Goal: Information Seeking & Learning: Learn about a topic

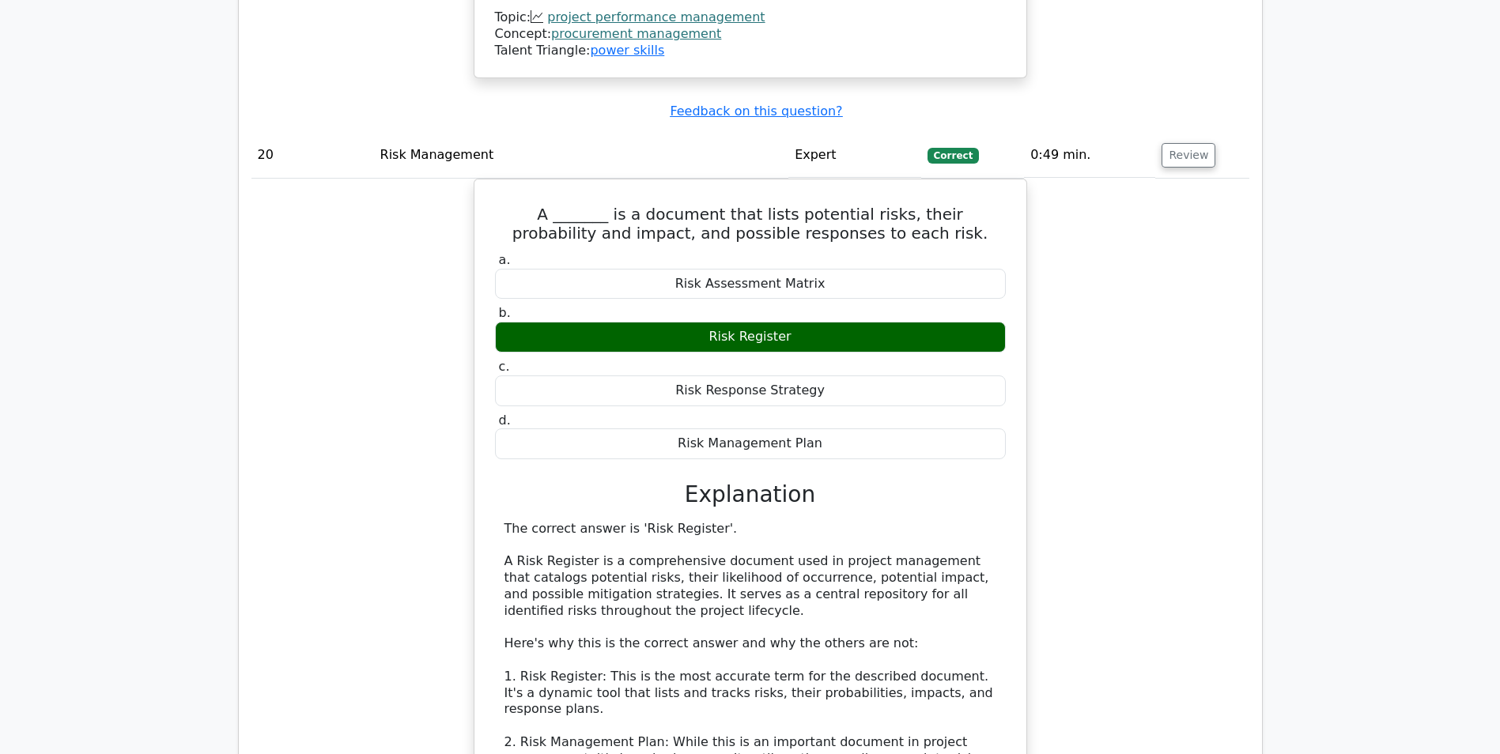
scroll to position [18660, 0]
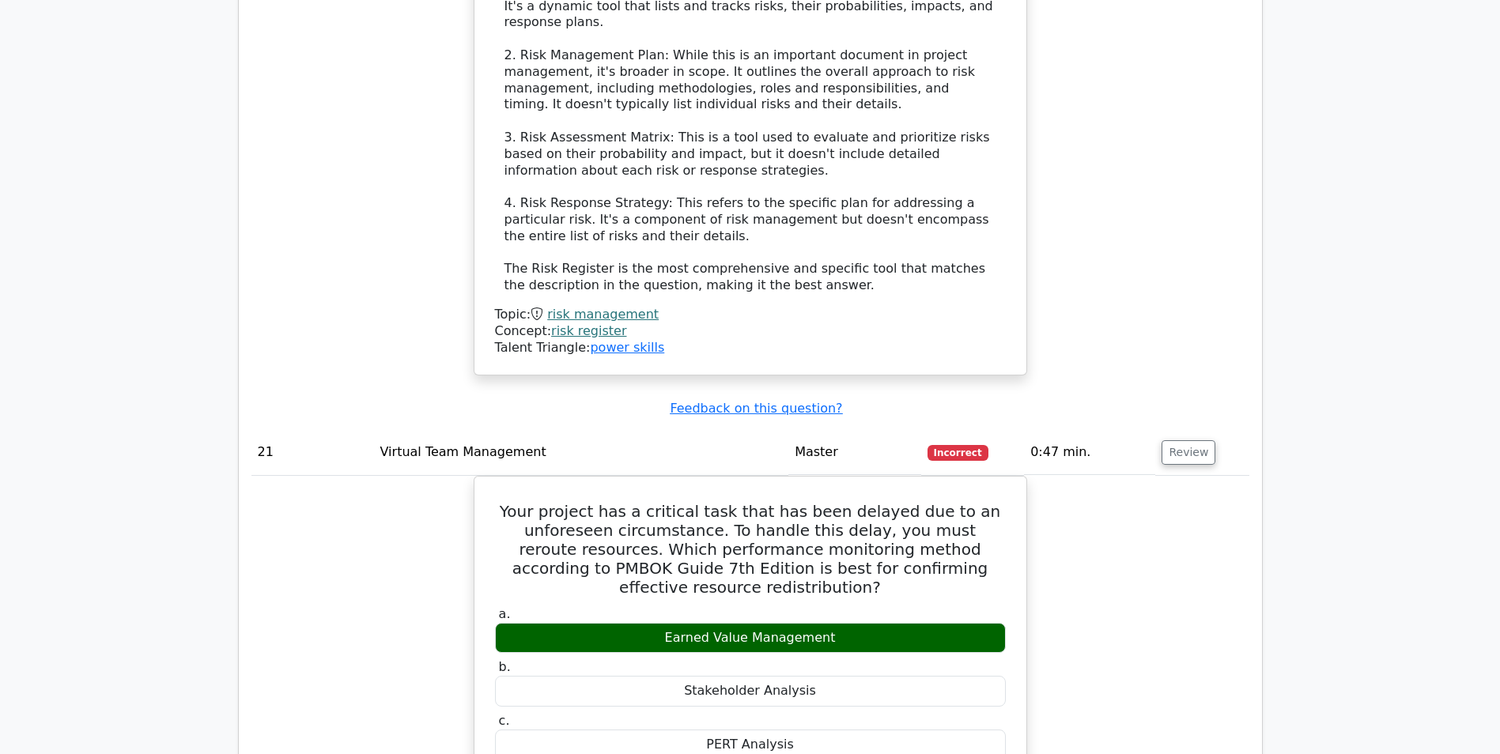
scroll to position [19372, 0]
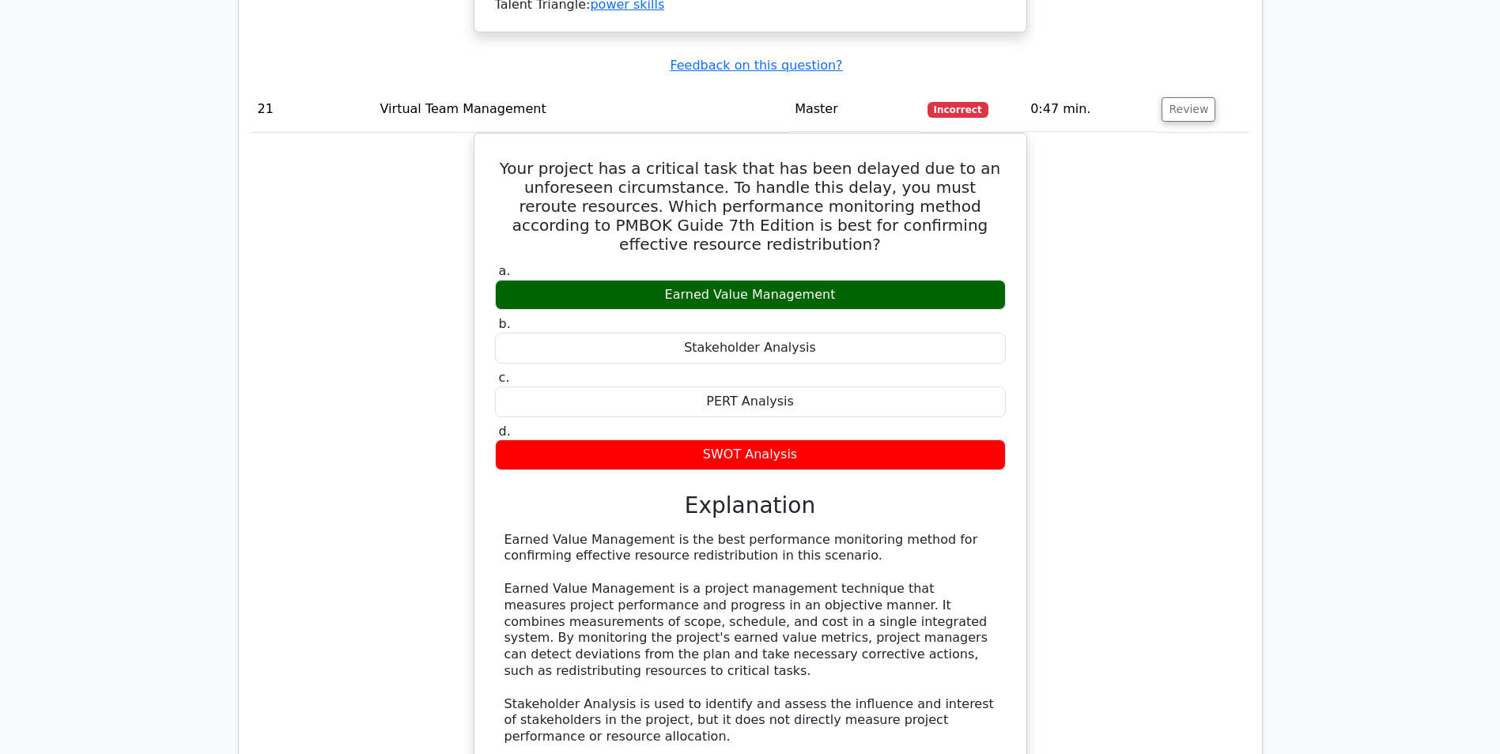
scroll to position [19688, 0]
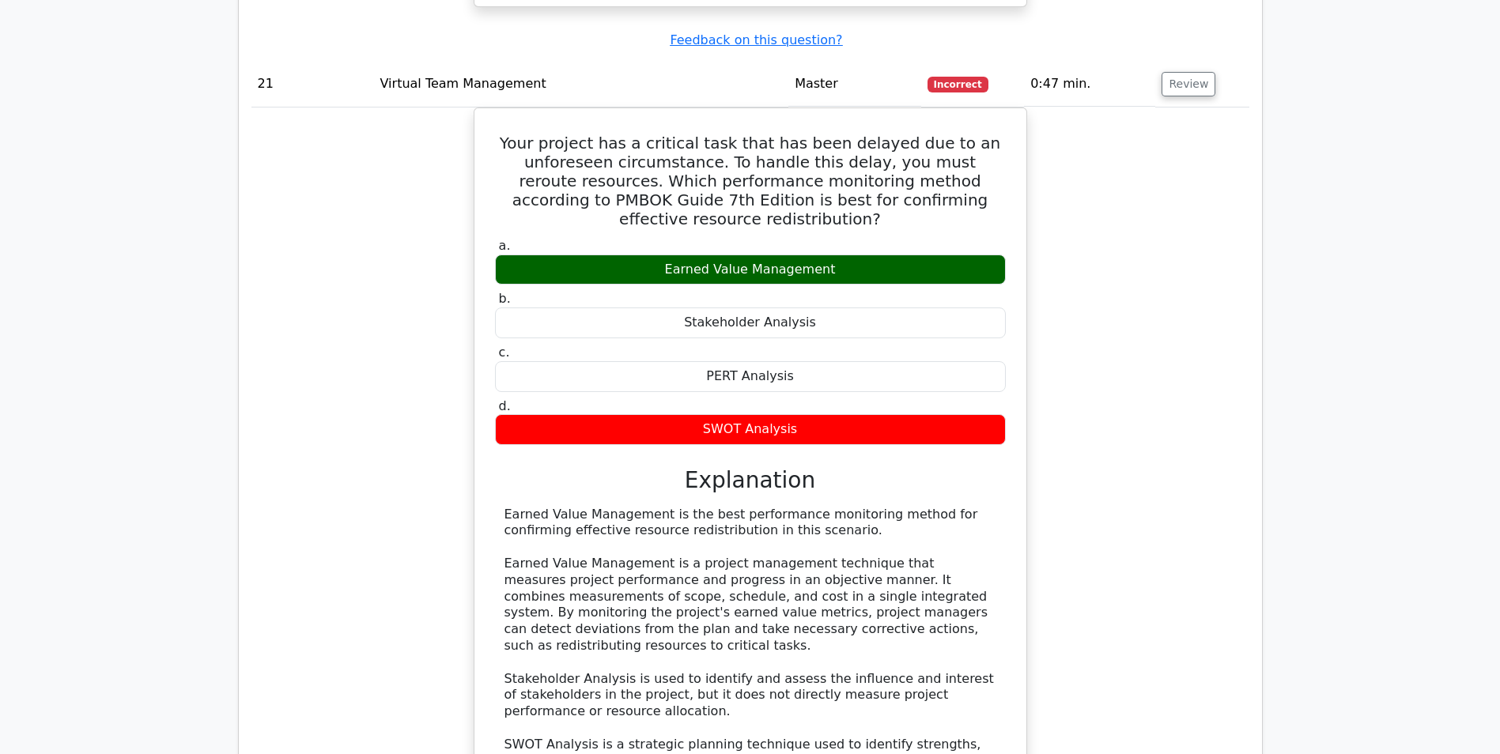
copy h5 "crunch"
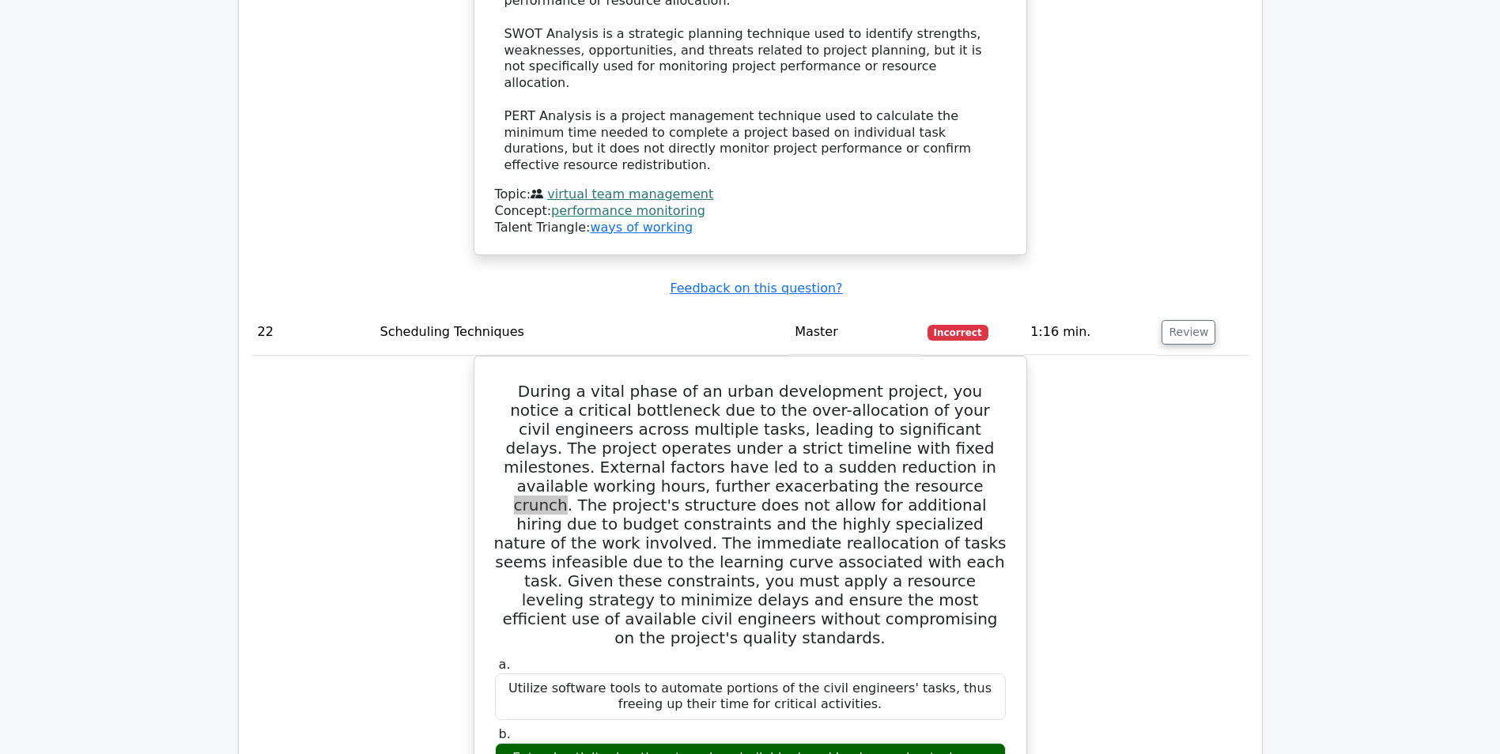
scroll to position [20400, 0]
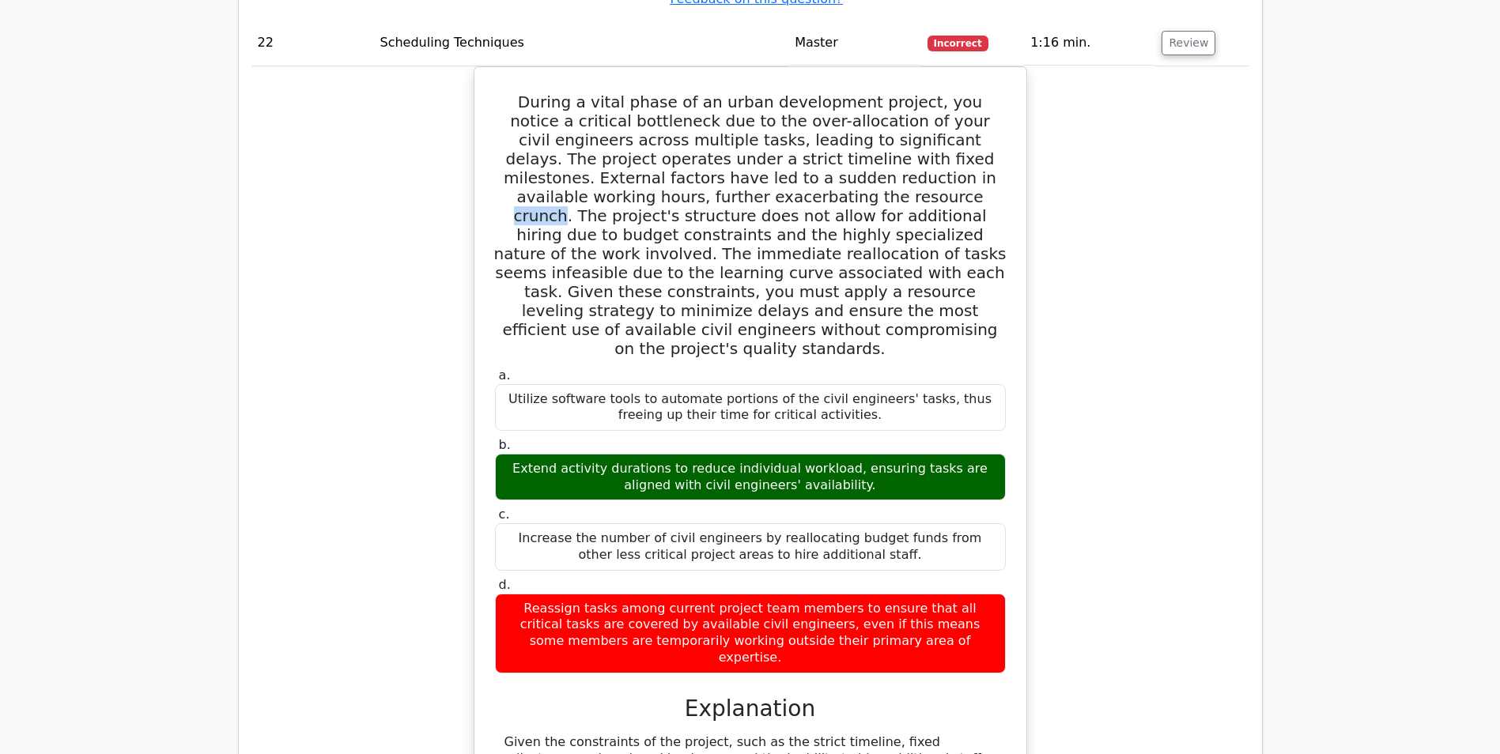
scroll to position [20716, 0]
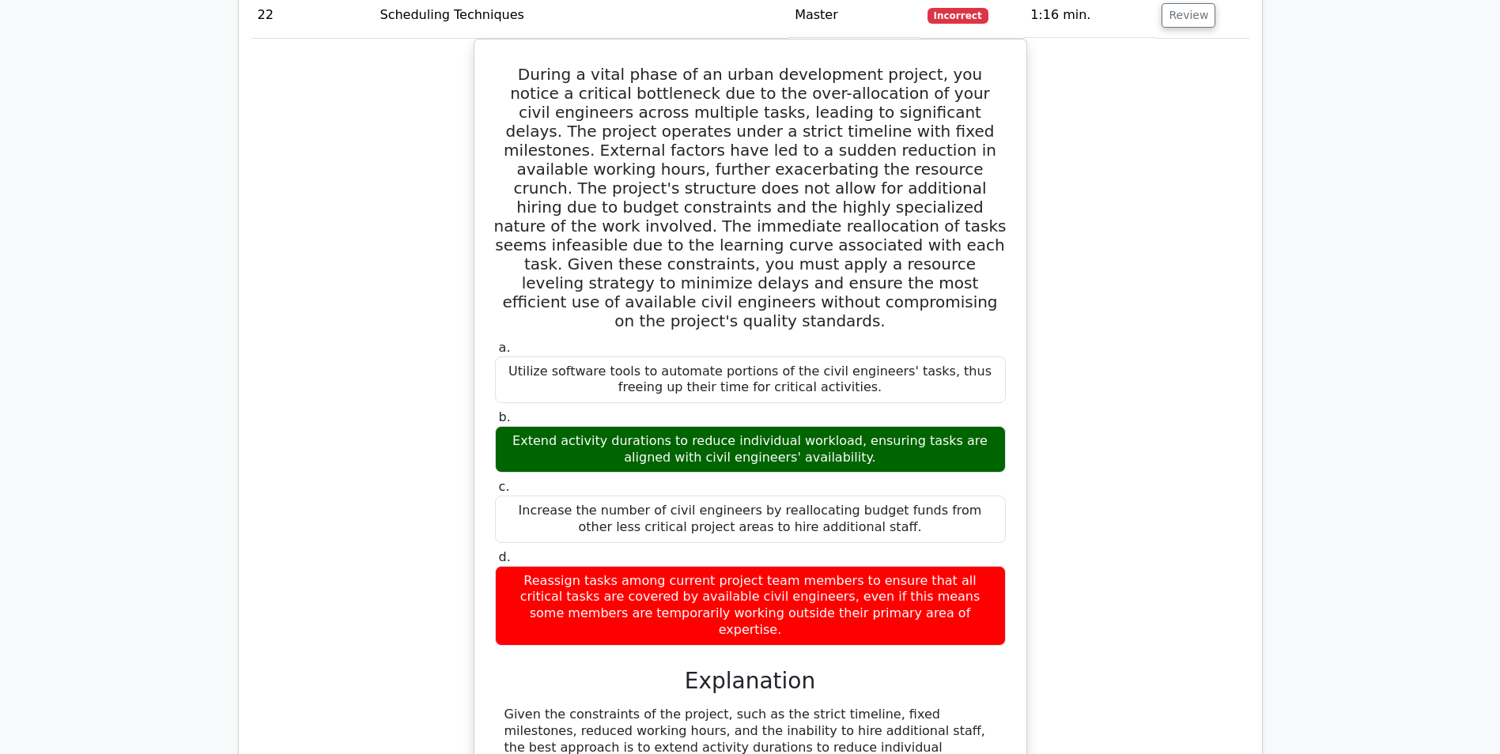
copy h5 "nuanced"
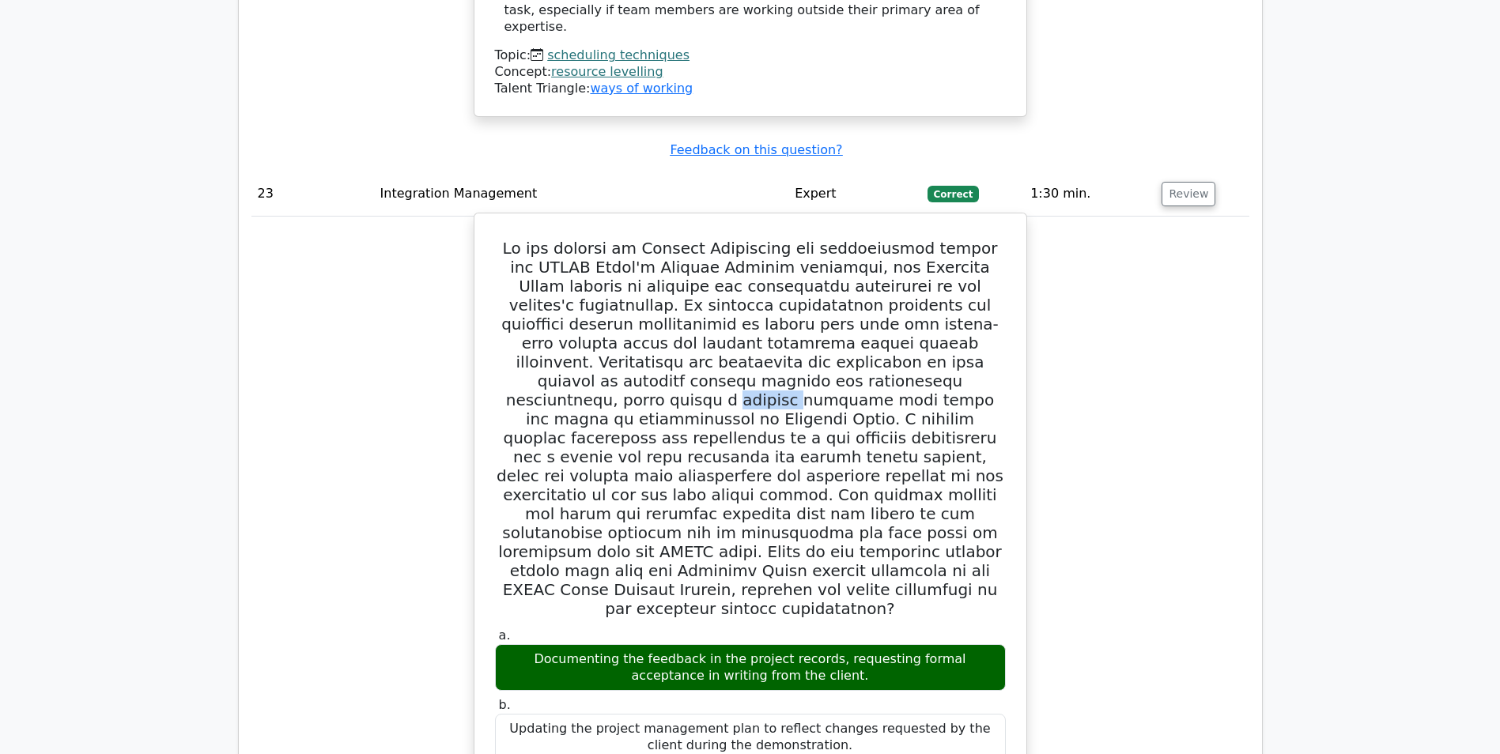
scroll to position [21744, 0]
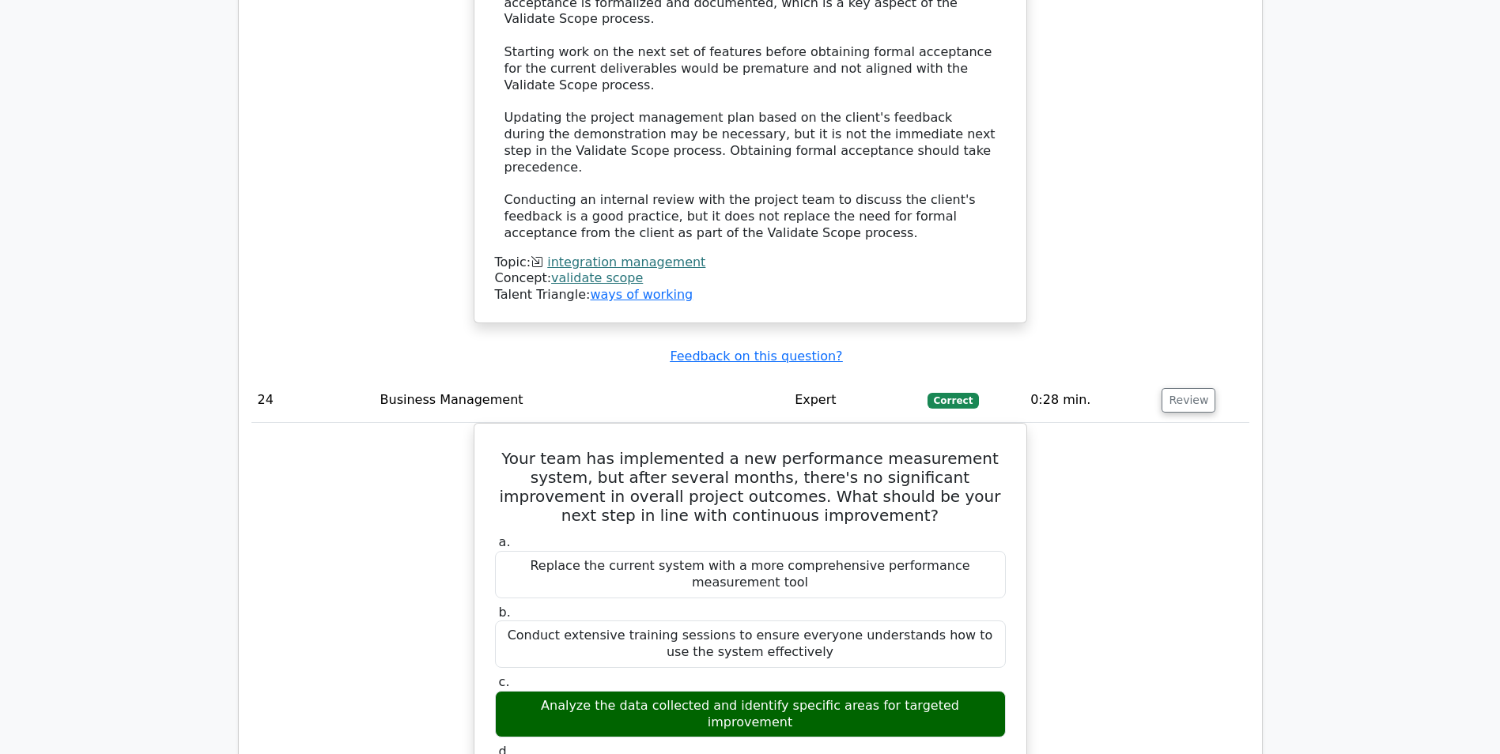
scroll to position [22930, 0]
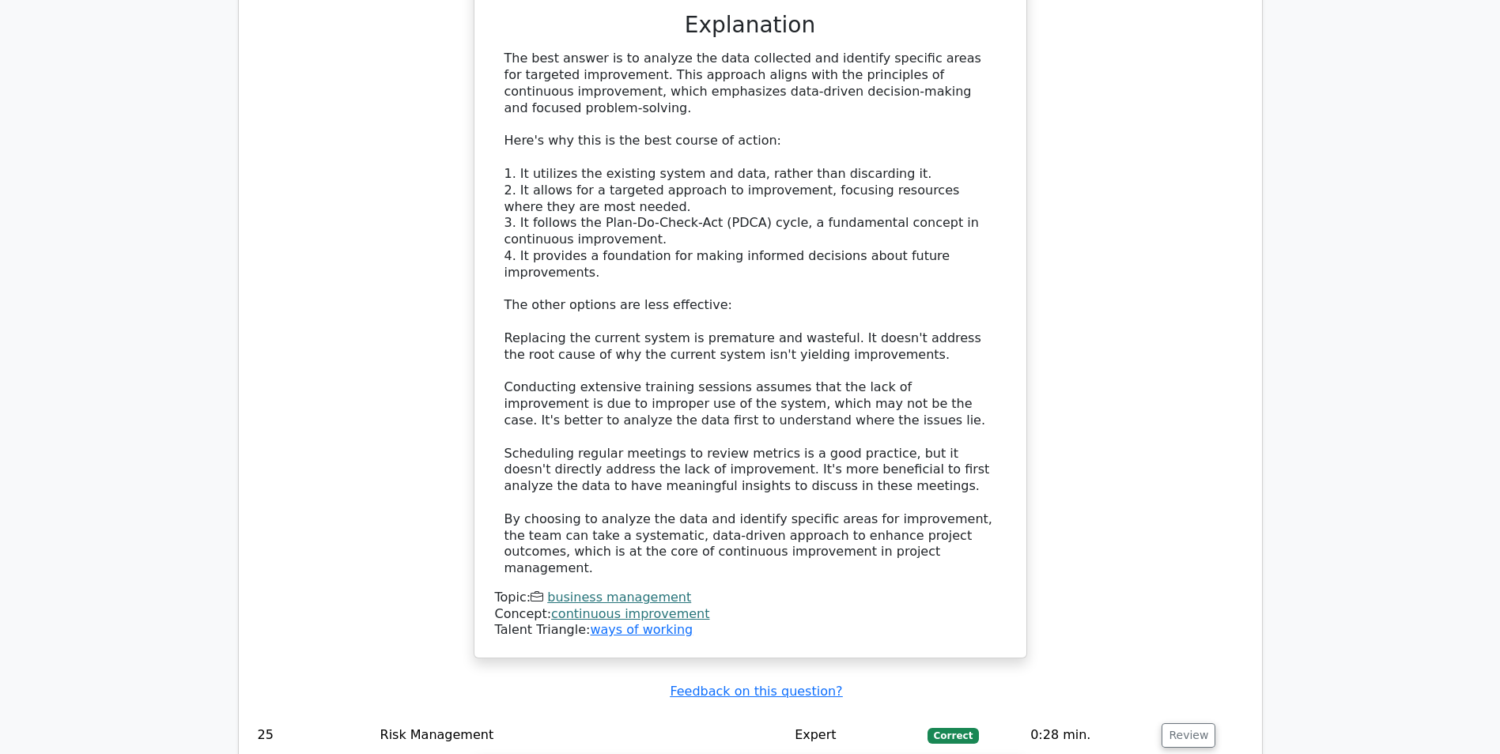
scroll to position [23800, 0]
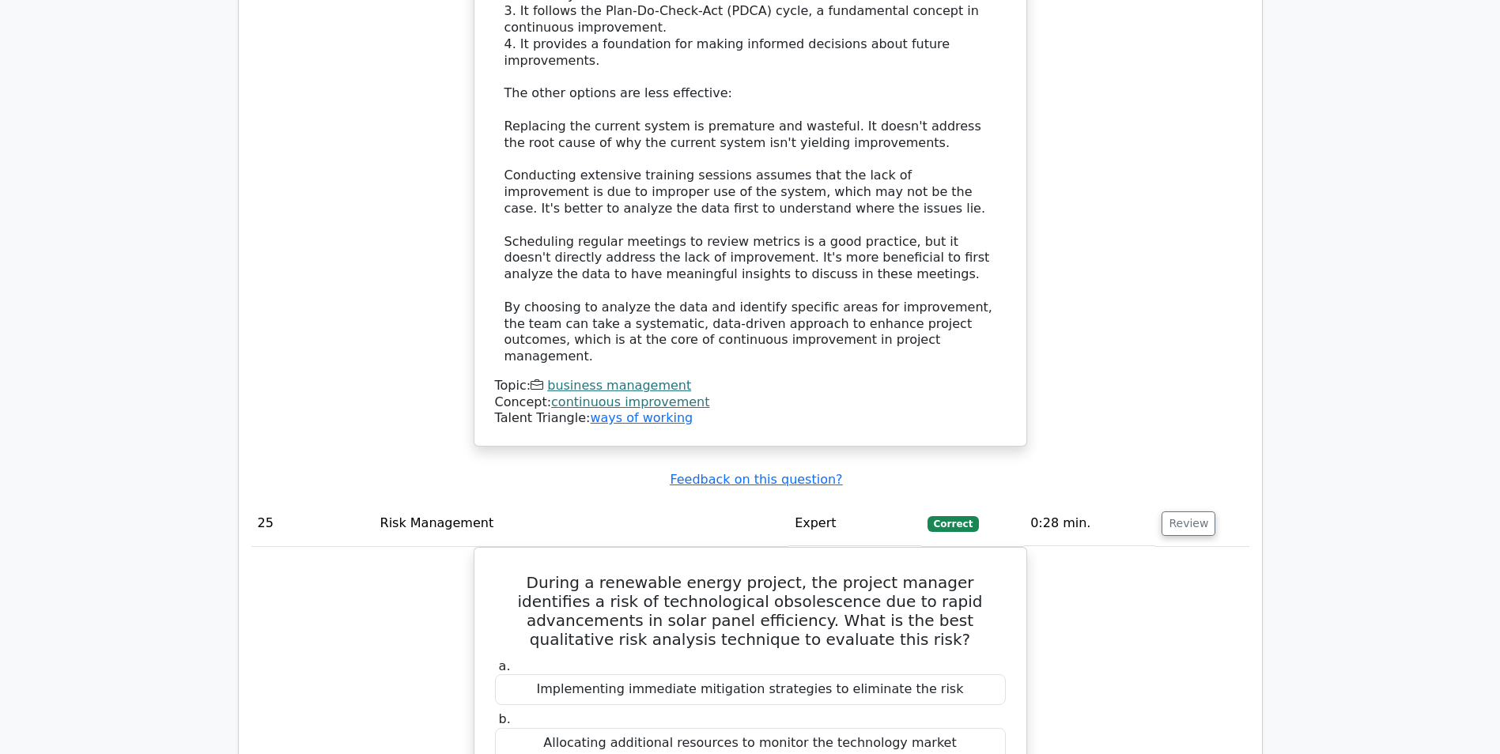
scroll to position [23958, 0]
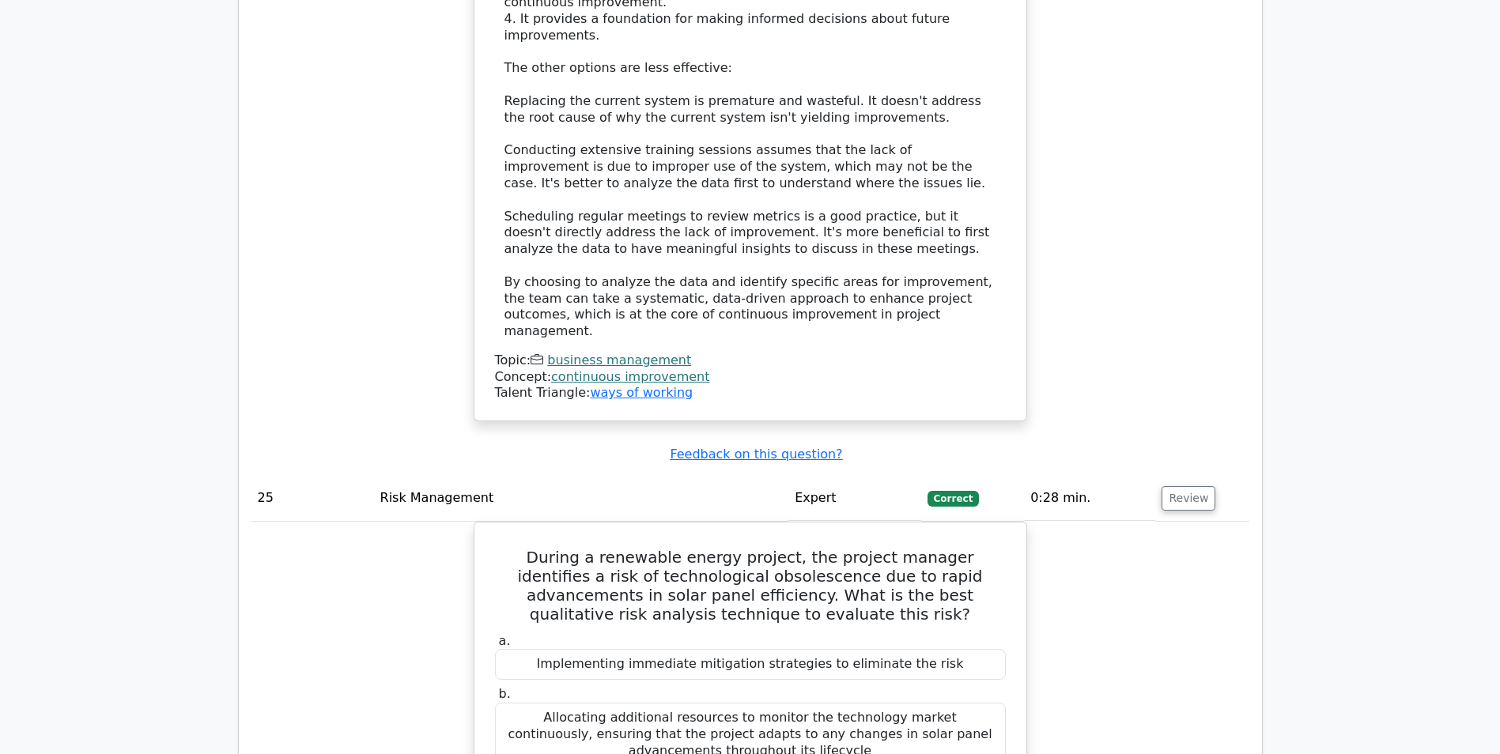
drag, startPoint x: 599, startPoint y: 234, endPoint x: 958, endPoint y: 486, distance: 439.0
copy div "What is a flexible spending account (FSA)? a. An account that allows employees …"
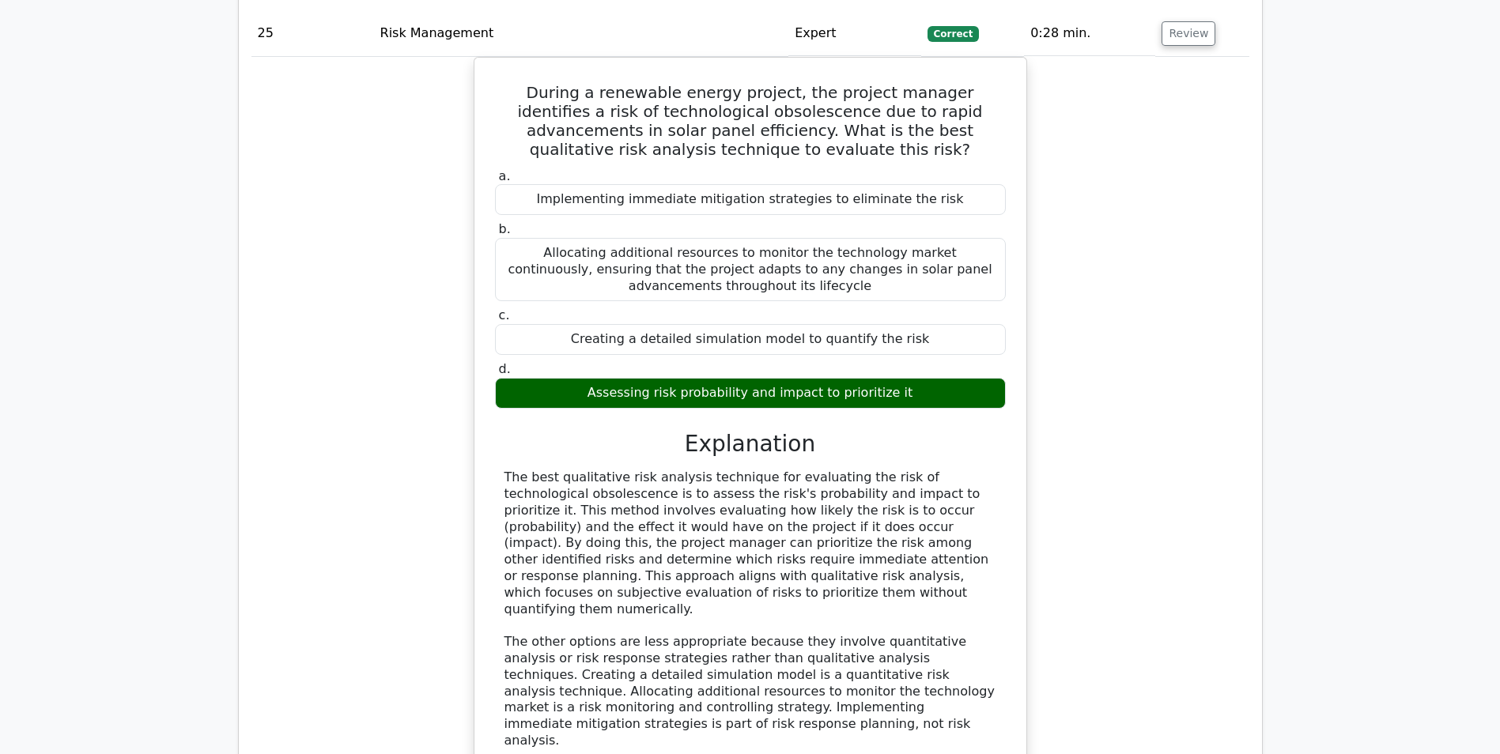
scroll to position [24433, 0]
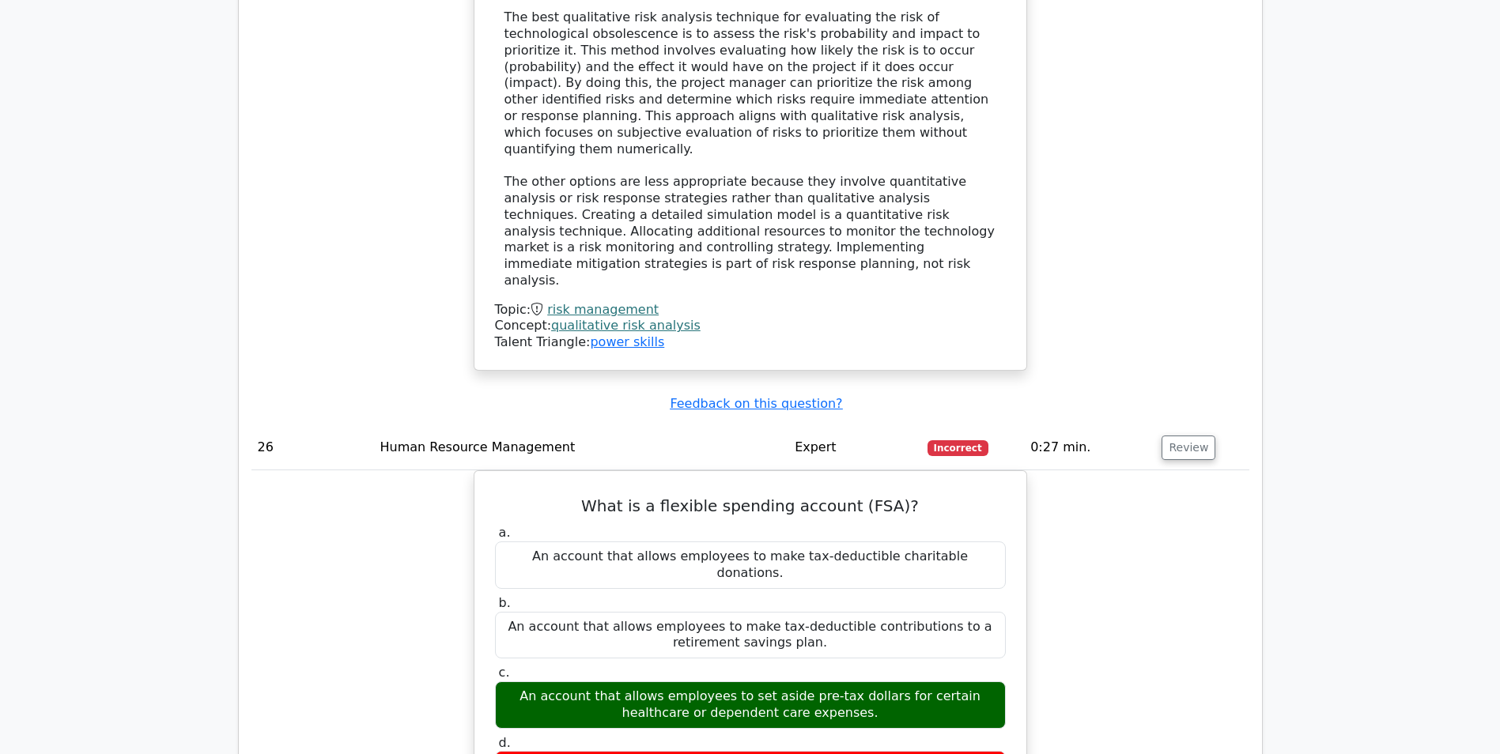
scroll to position [24907, 0]
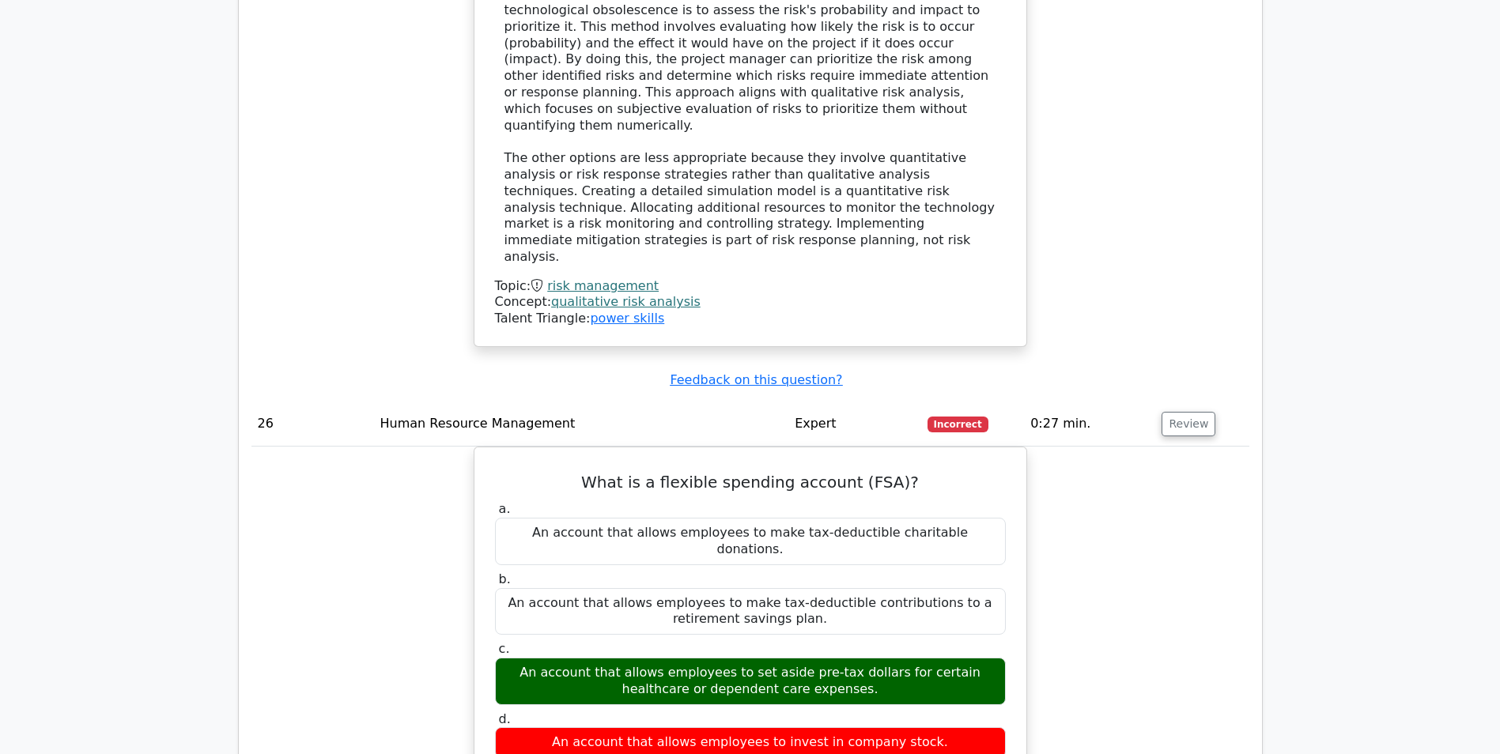
drag, startPoint x: 576, startPoint y: 328, endPoint x: 641, endPoint y: 325, distance: 64.9
drag, startPoint x: 641, startPoint y: 325, endPoint x: 697, endPoint y: 327, distance: 57.0
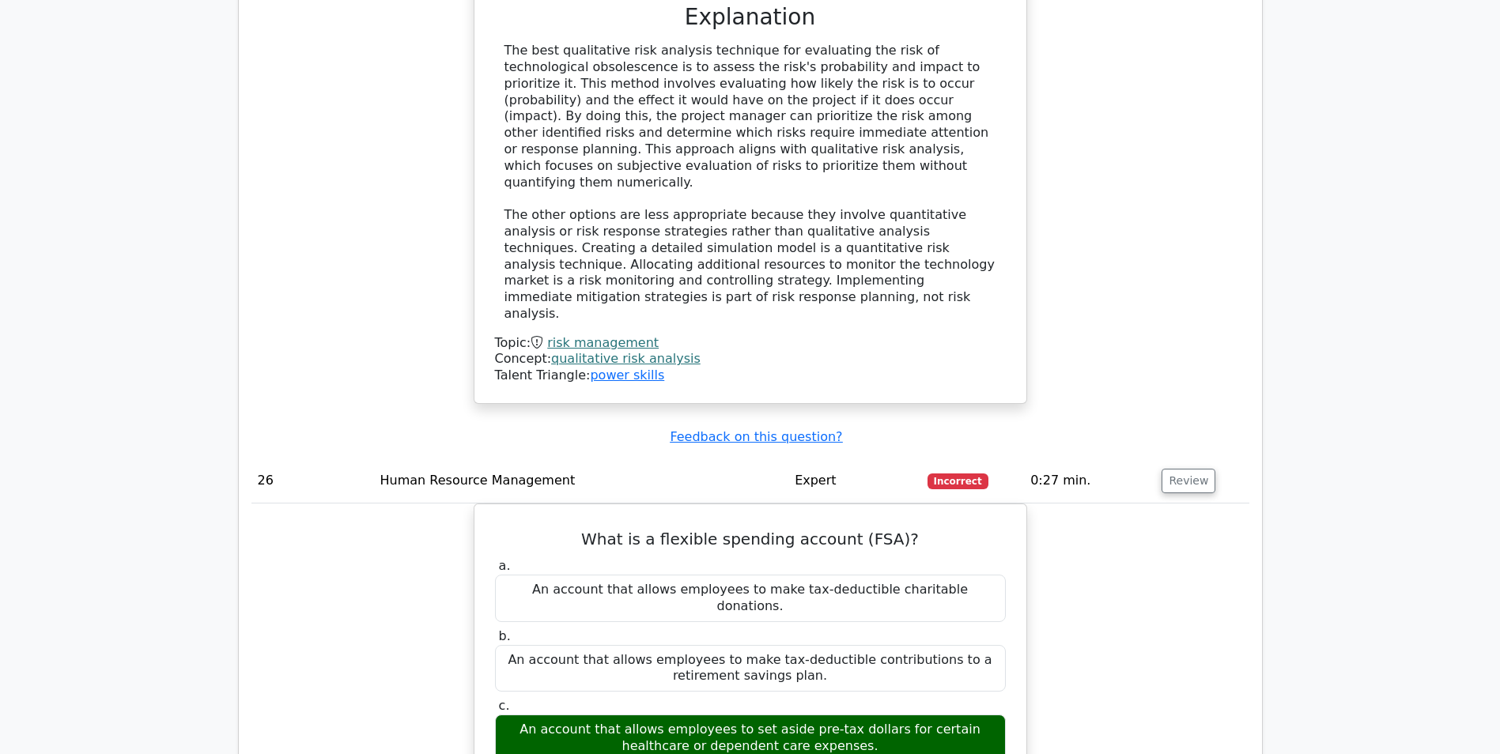
scroll to position [24749, 0]
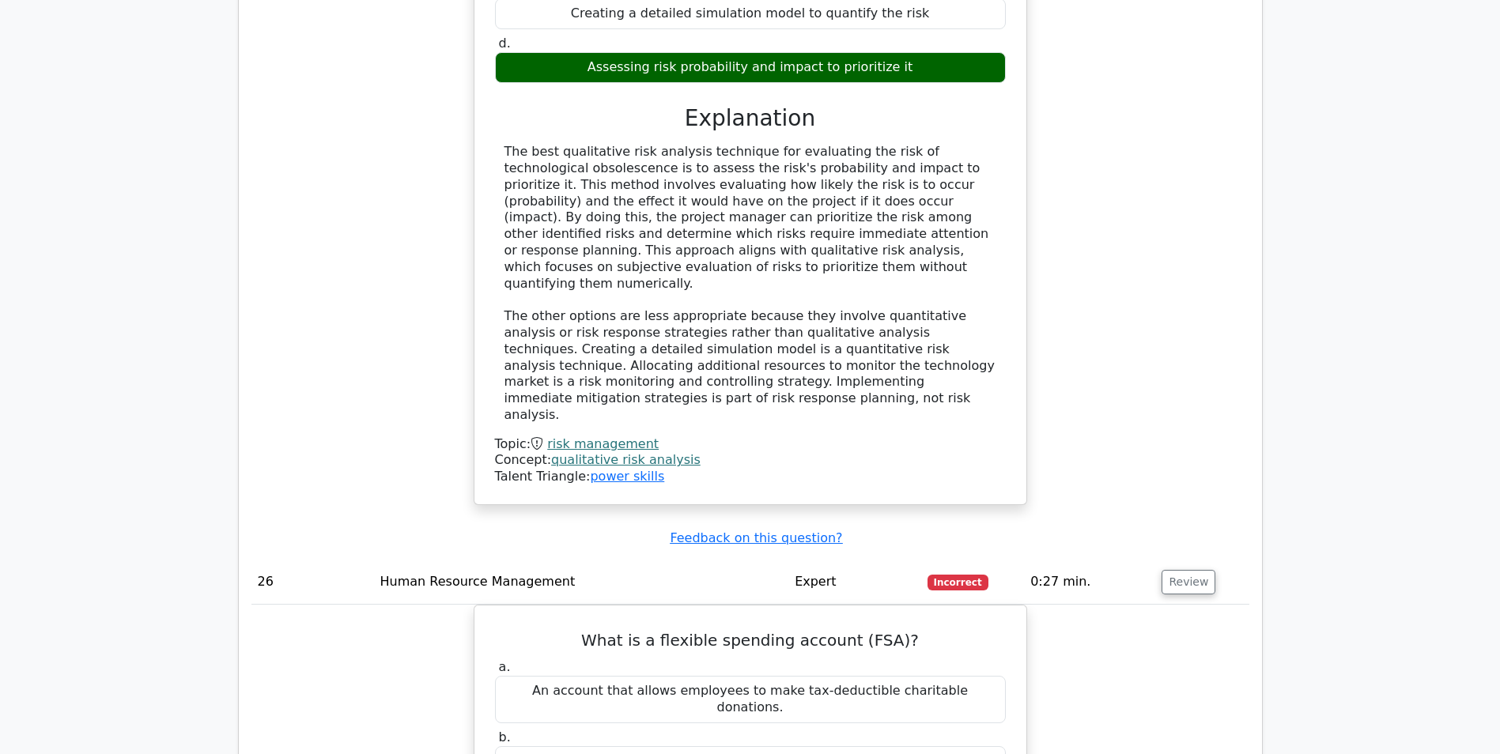
drag, startPoint x: 502, startPoint y: 115, endPoint x: 875, endPoint y: 619, distance: 627.6
drag, startPoint x: 875, startPoint y: 619, endPoint x: 803, endPoint y: 515, distance: 127.2
copy div "You are holding a project retrospective and discover several processes that led…"
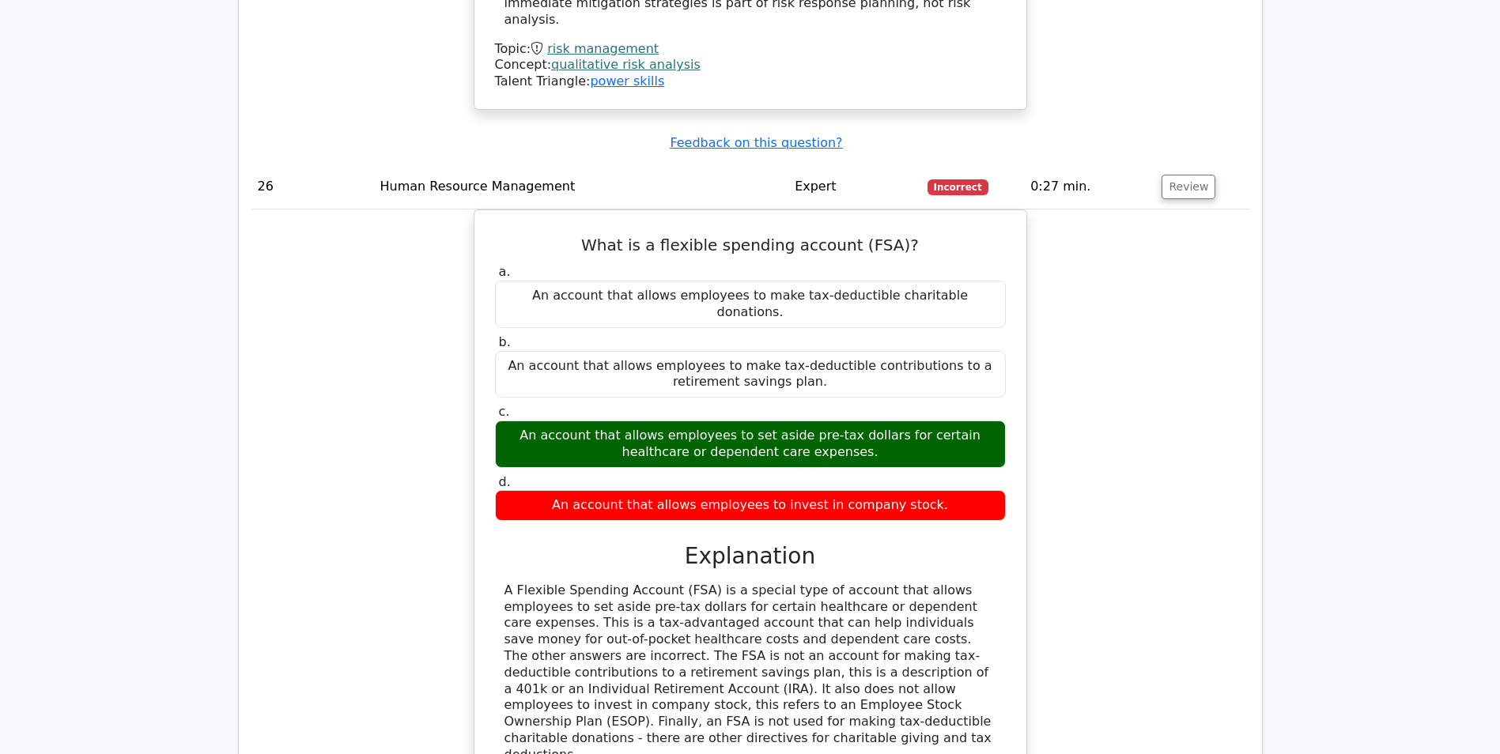
scroll to position [25223, 0]
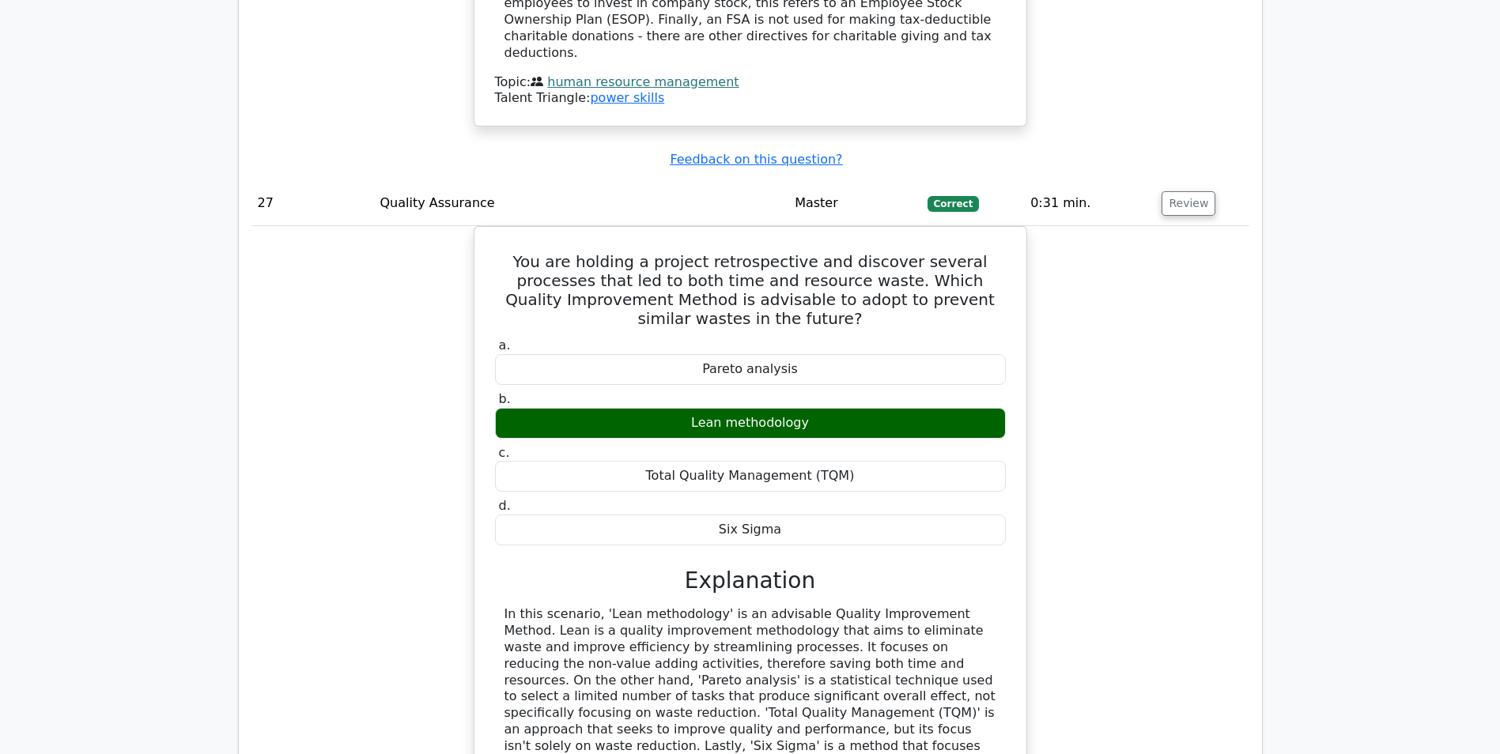
scroll to position [25856, 0]
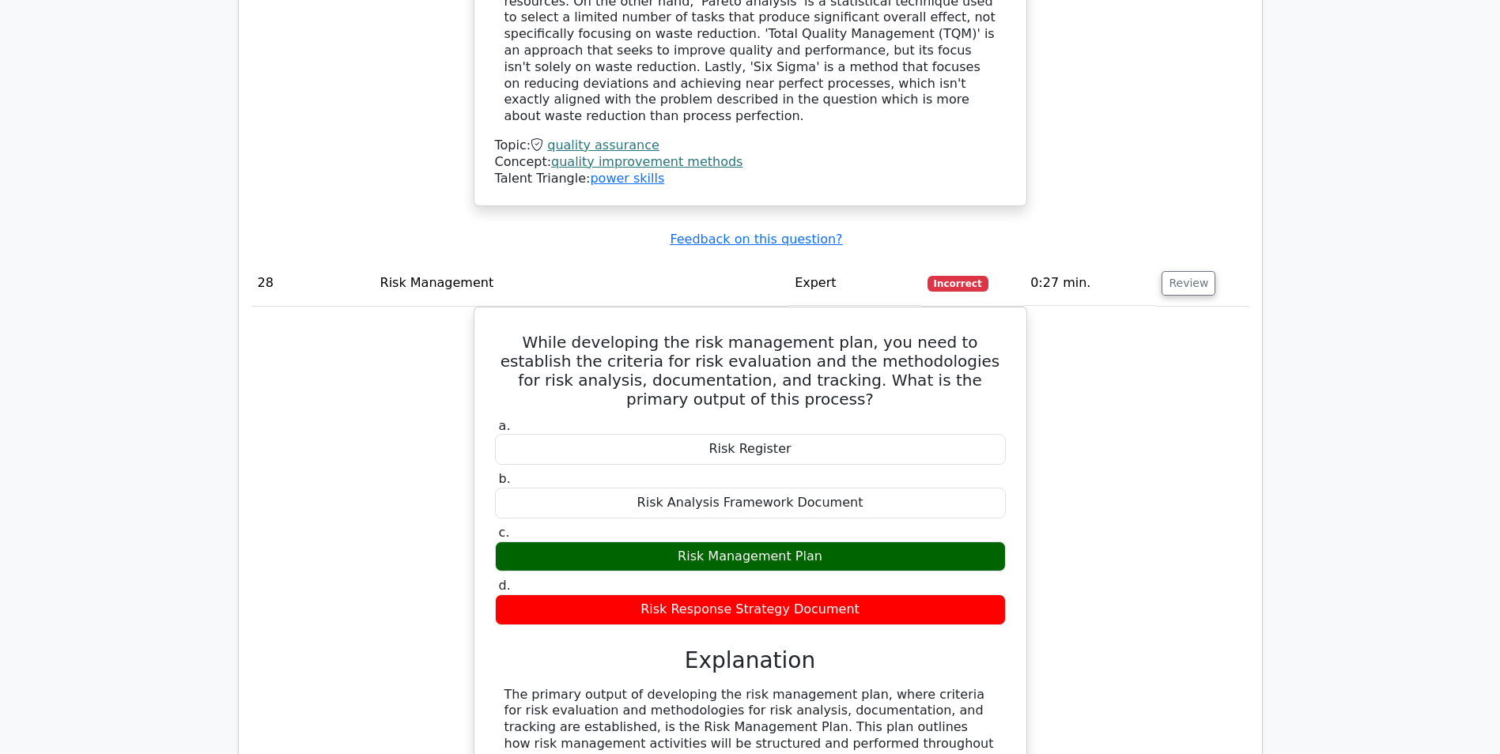
scroll to position [26647, 0]
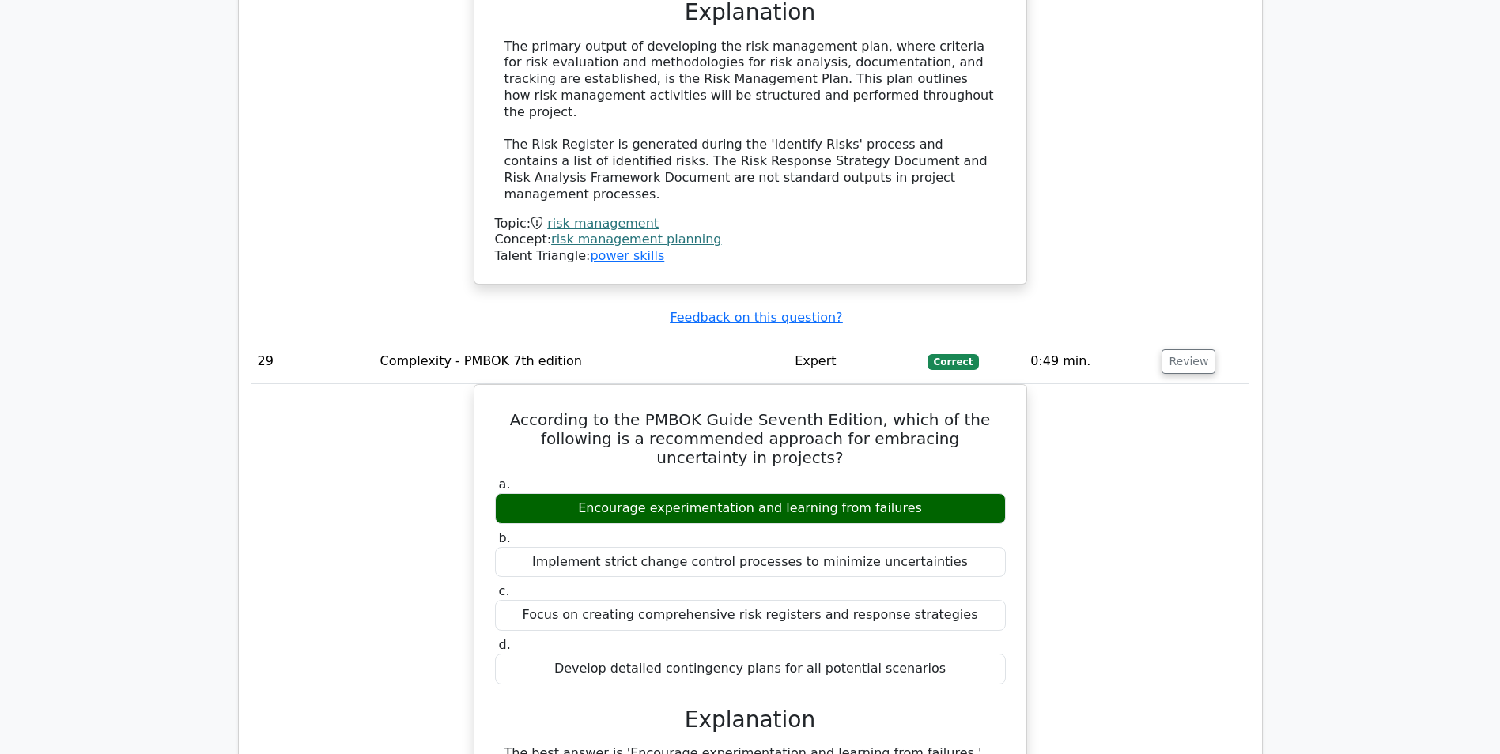
scroll to position [27200, 0]
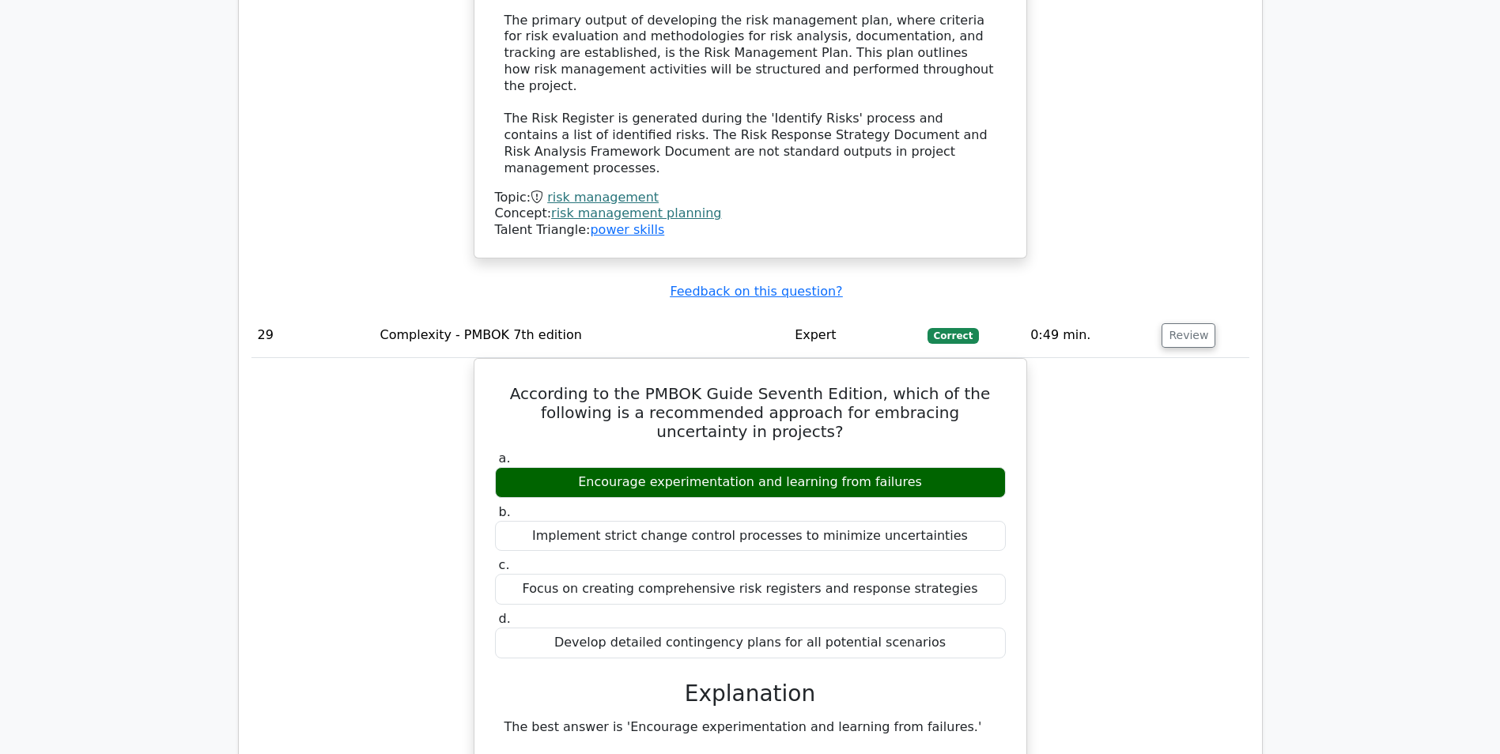
drag, startPoint x: 508, startPoint y: 131, endPoint x: 994, endPoint y: 401, distance: 556.1
drag, startPoint x: 505, startPoint y: 131, endPoint x: 1006, endPoint y: 388, distance: 562.7
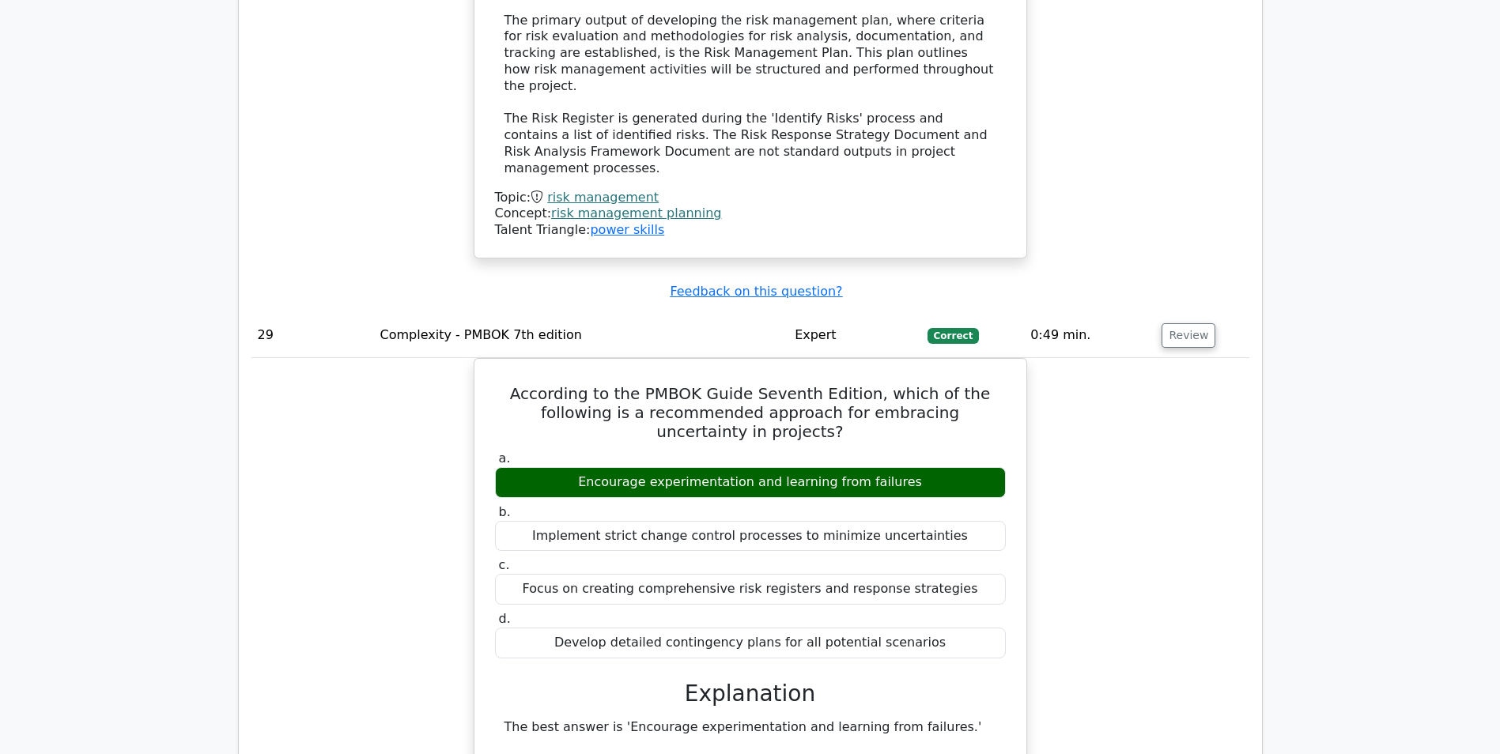
drag, startPoint x: 1006, startPoint y: 388, endPoint x: 879, endPoint y: 380, distance: 126.8
copy div "In a construction project, the Probability and Impact Matrix shows a risk with …"
drag, startPoint x: 513, startPoint y: 144, endPoint x: 976, endPoint y: 604, distance: 652.5
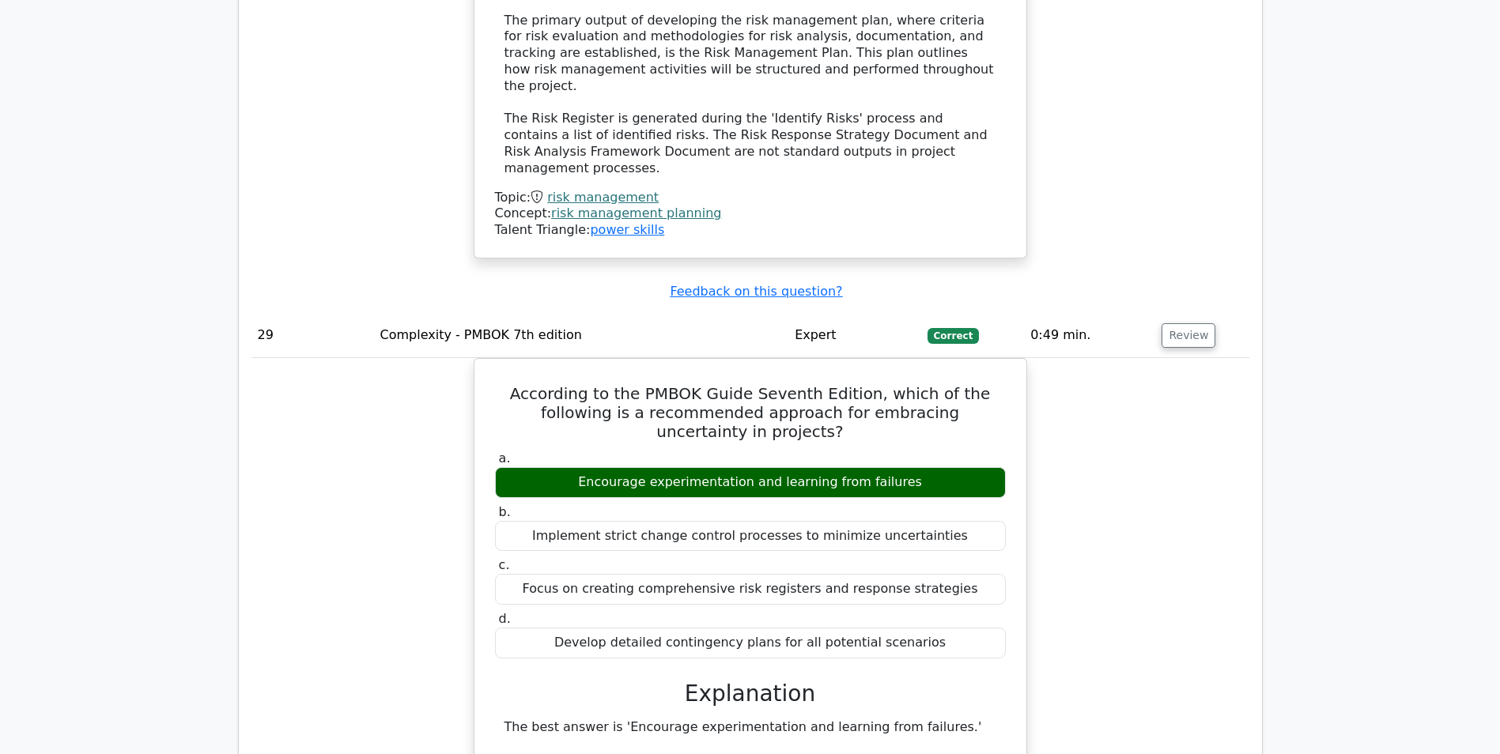
drag, startPoint x: 976, startPoint y: 604, endPoint x: 863, endPoint y: 588, distance: 113.5
copy div "In a construction project, the Probability and Impact Matrix shows a risk with …"
